Goal: Information Seeking & Learning: Learn about a topic

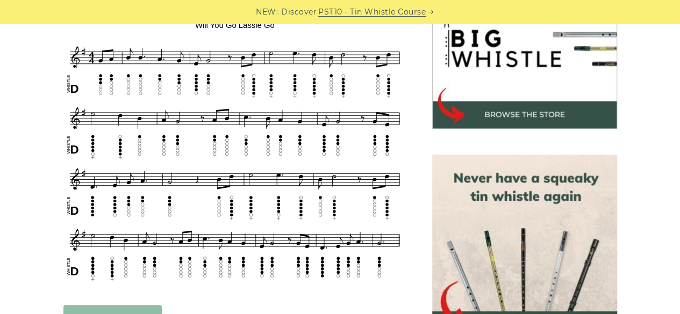
scroll to position [354, 0]
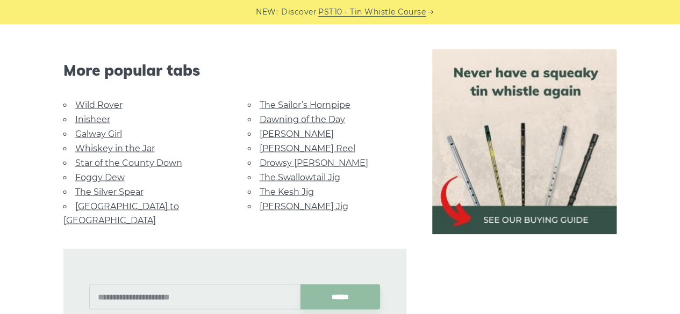
scroll to position [939, 0]
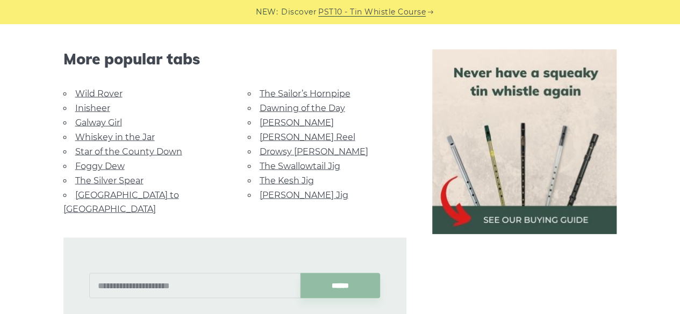
click at [122, 149] on link "Star of the County Down" at bounding box center [128, 151] width 107 height 10
click at [88, 122] on link "Galway Girl" at bounding box center [98, 122] width 47 height 10
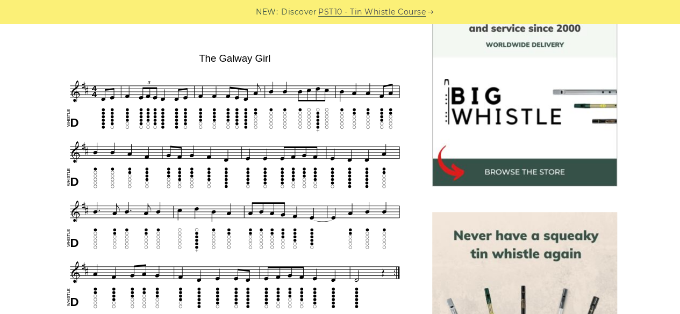
scroll to position [354, 0]
